Goal: Download file/media

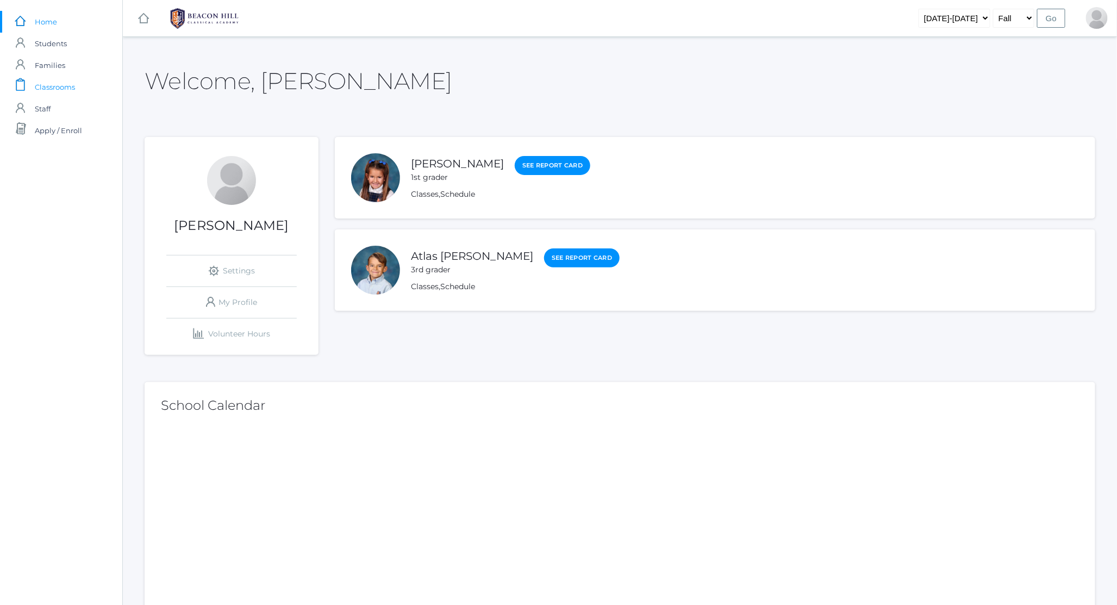
click at [55, 95] on span "Classrooms" at bounding box center [55, 87] width 40 height 22
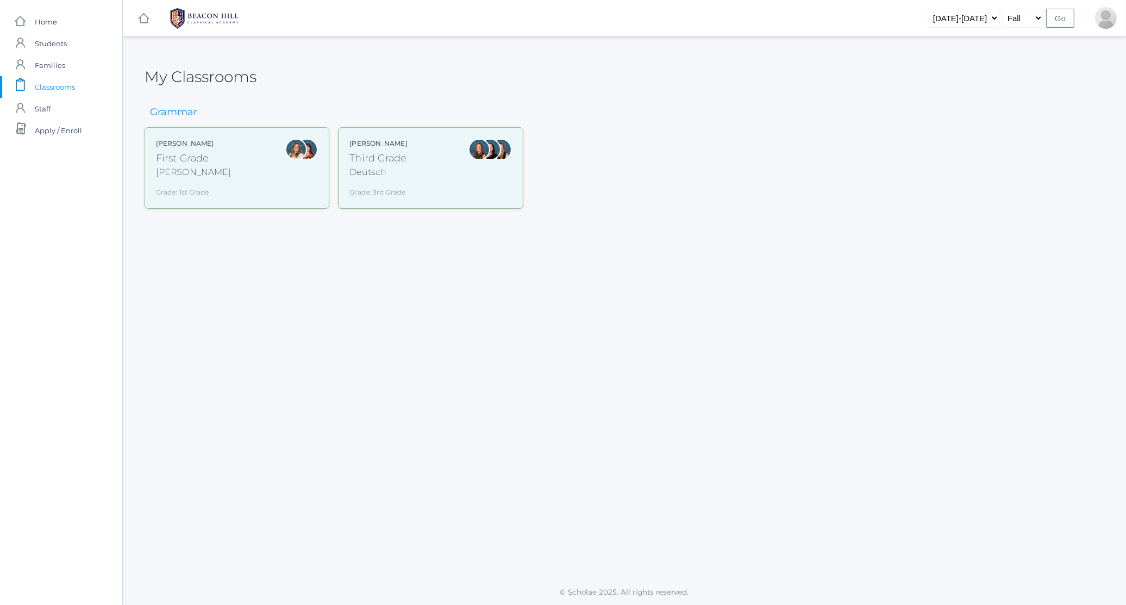
click at [237, 166] on div "Liv Barber First Grade Barber Grade: 1st Grade 01LA" at bounding box center [237, 168] width 162 height 59
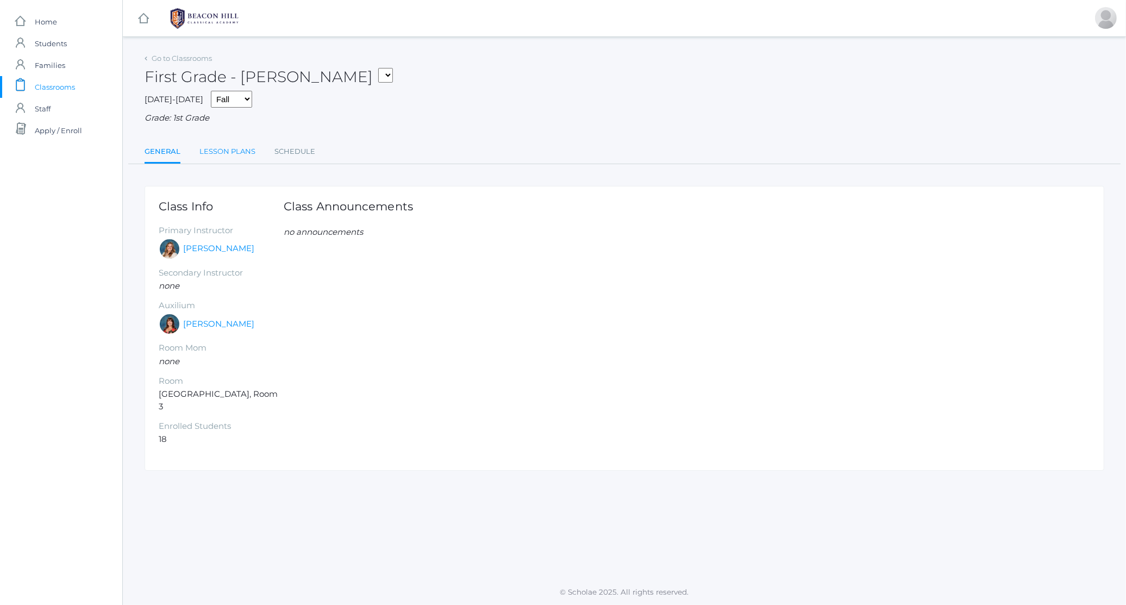
click at [222, 158] on link "Lesson Plans" at bounding box center [227, 152] width 56 height 22
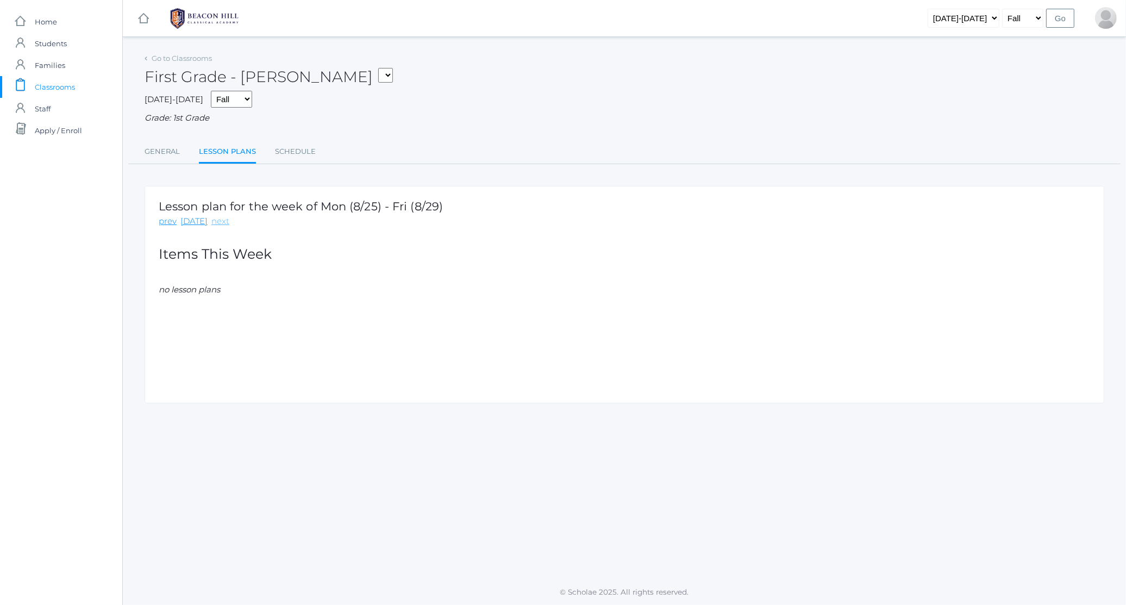
click at [217, 222] on link "next" at bounding box center [220, 221] width 18 height 12
click at [218, 298] on link "Week_1_Grammar_1_Hybrid_plans.pdf" at bounding box center [247, 297] width 155 height 10
